Goal: Task Accomplishment & Management: Manage account settings

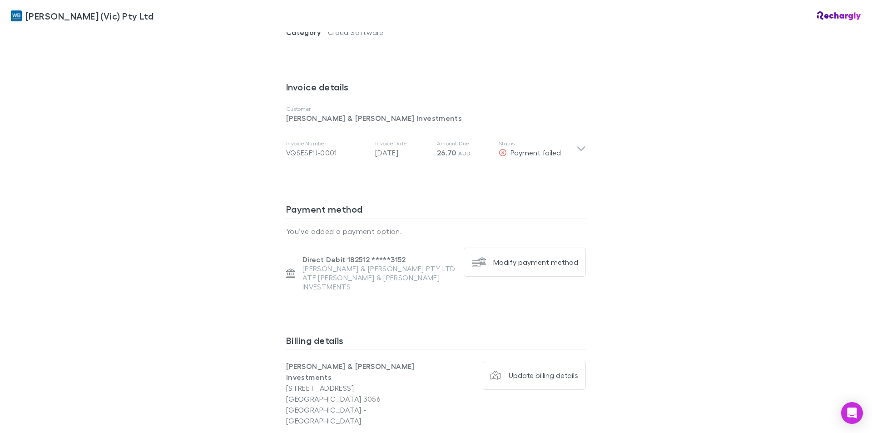
scroll to position [499, 0]
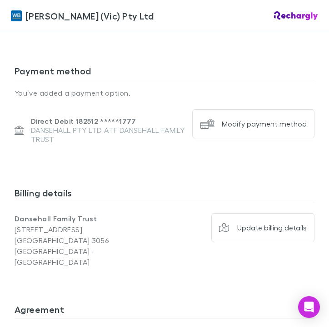
scroll to position [590, 0]
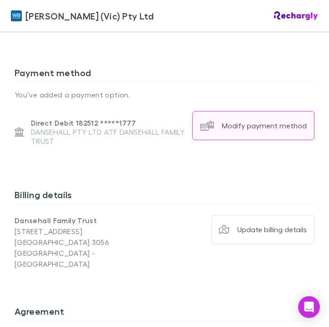
click at [252, 121] on div "Modify payment method" at bounding box center [264, 125] width 85 height 9
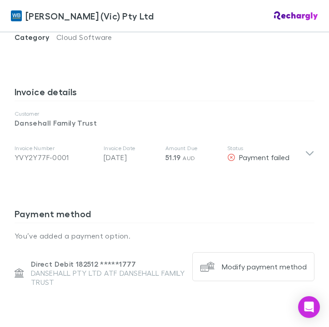
scroll to position [454, 0]
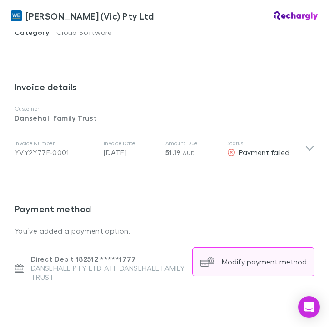
click at [247, 257] on div "Modify payment method" at bounding box center [264, 261] width 85 height 9
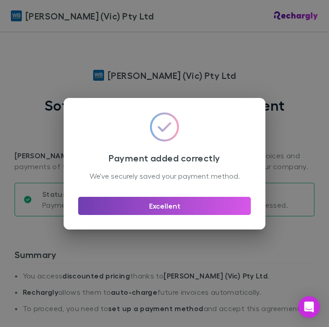
click at [165, 213] on button "Excellent" at bounding box center [164, 206] width 173 height 18
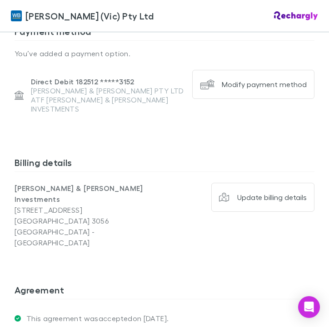
scroll to position [636, 0]
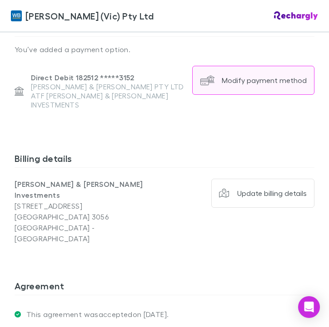
click at [262, 76] on div "Modify payment method" at bounding box center [264, 80] width 85 height 9
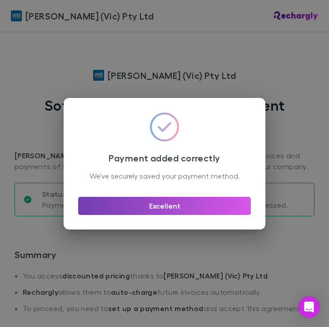
click at [163, 213] on button "Excellent" at bounding box center [164, 206] width 173 height 18
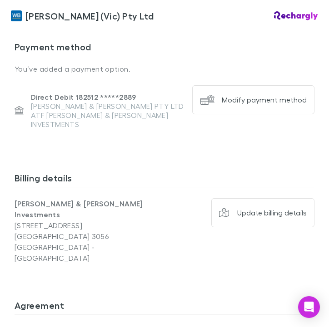
scroll to position [715, 0]
